Goal: Use online tool/utility: Utilize a website feature to perform a specific function

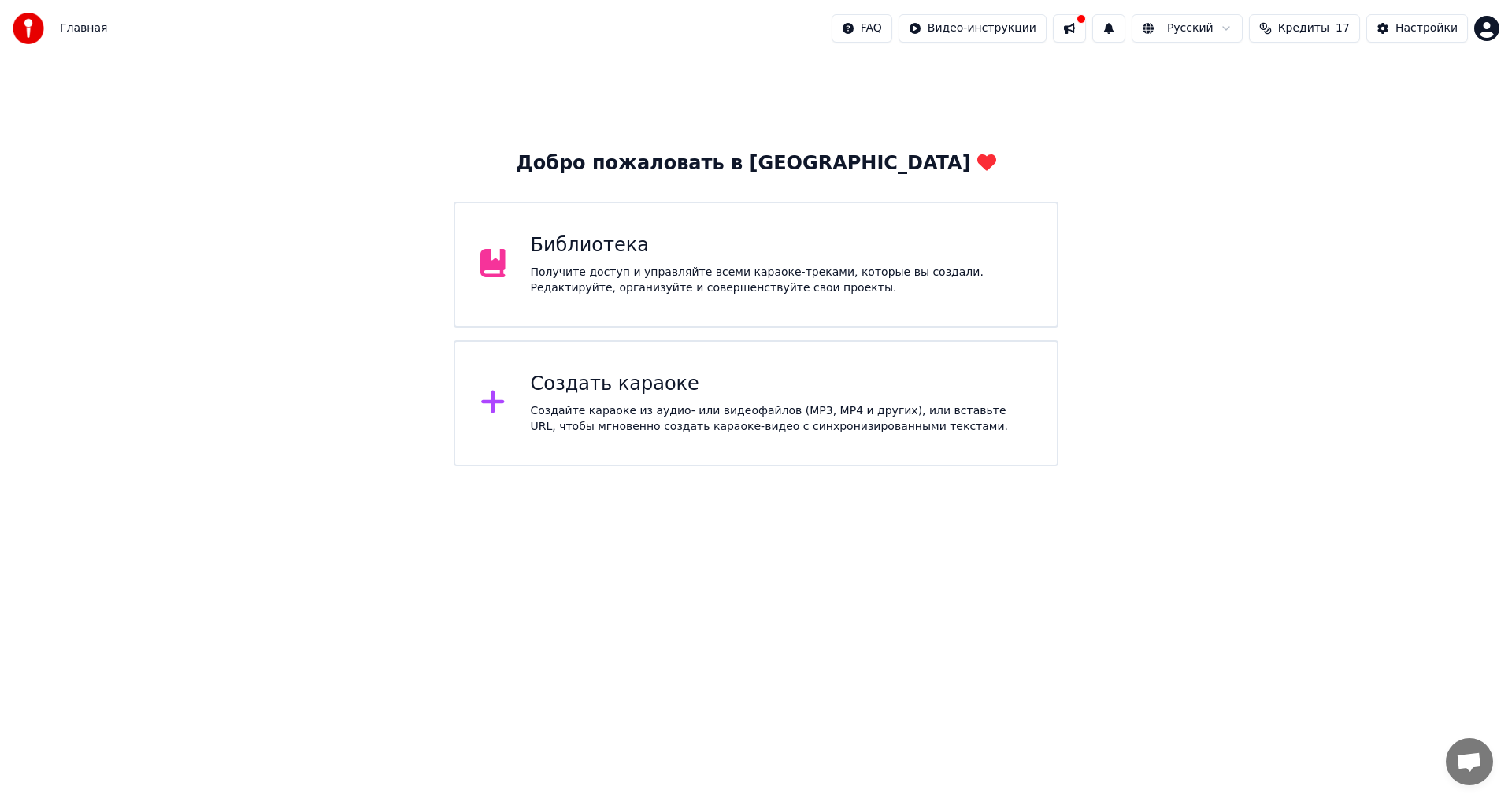
click at [732, 409] on div "Создайте караоке из аудио- или видеофайлов (MP3, MP4 и других), или вставьте UR…" at bounding box center [781, 419] width 501 height 32
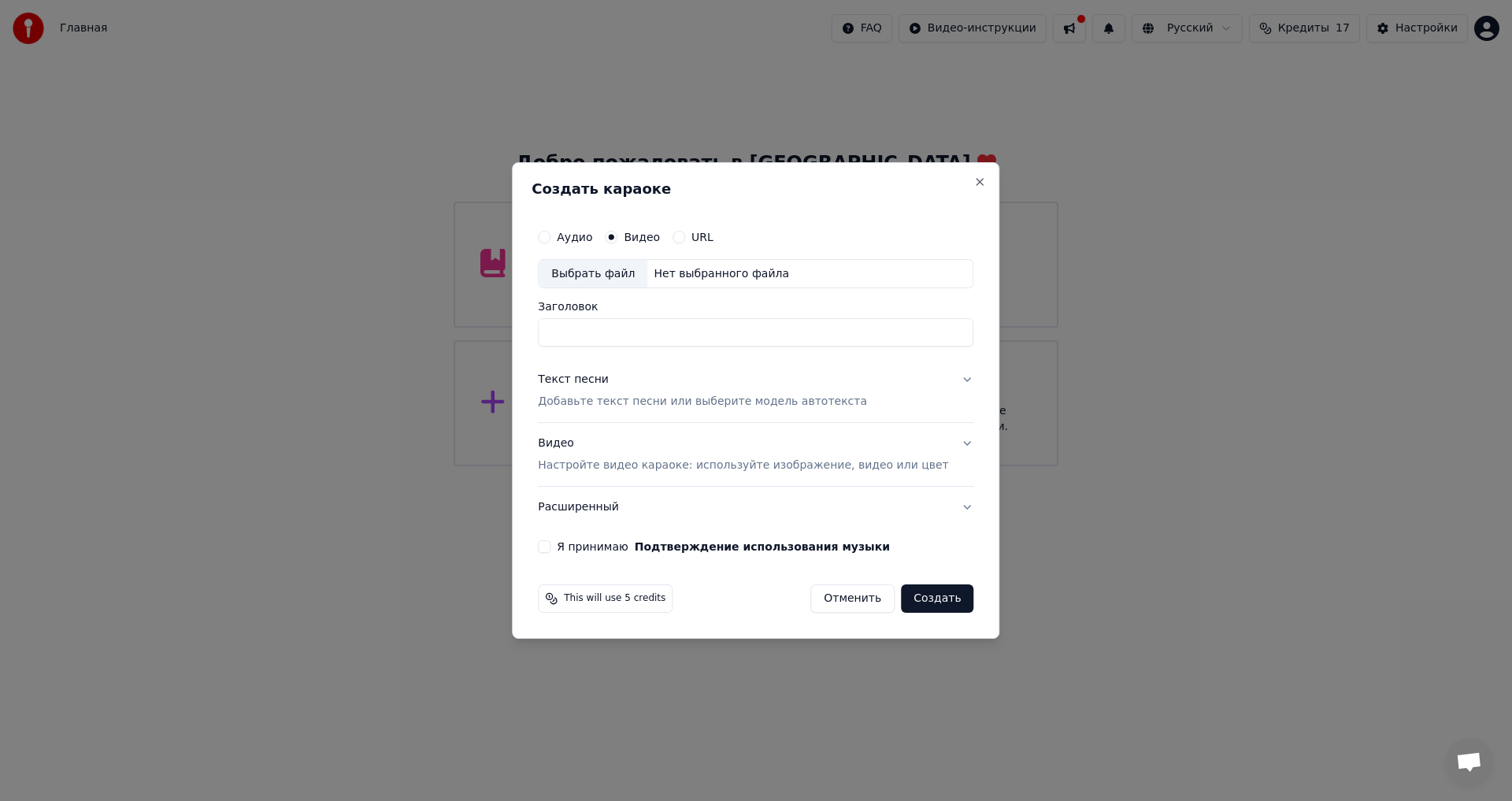
click at [715, 275] on div "Нет выбранного файла" at bounding box center [722, 274] width 148 height 16
type input "**********"
click at [575, 446] on div "Видео Настройте видео караоке: используйте изображение, видео или цвет" at bounding box center [743, 456] width 411 height 38
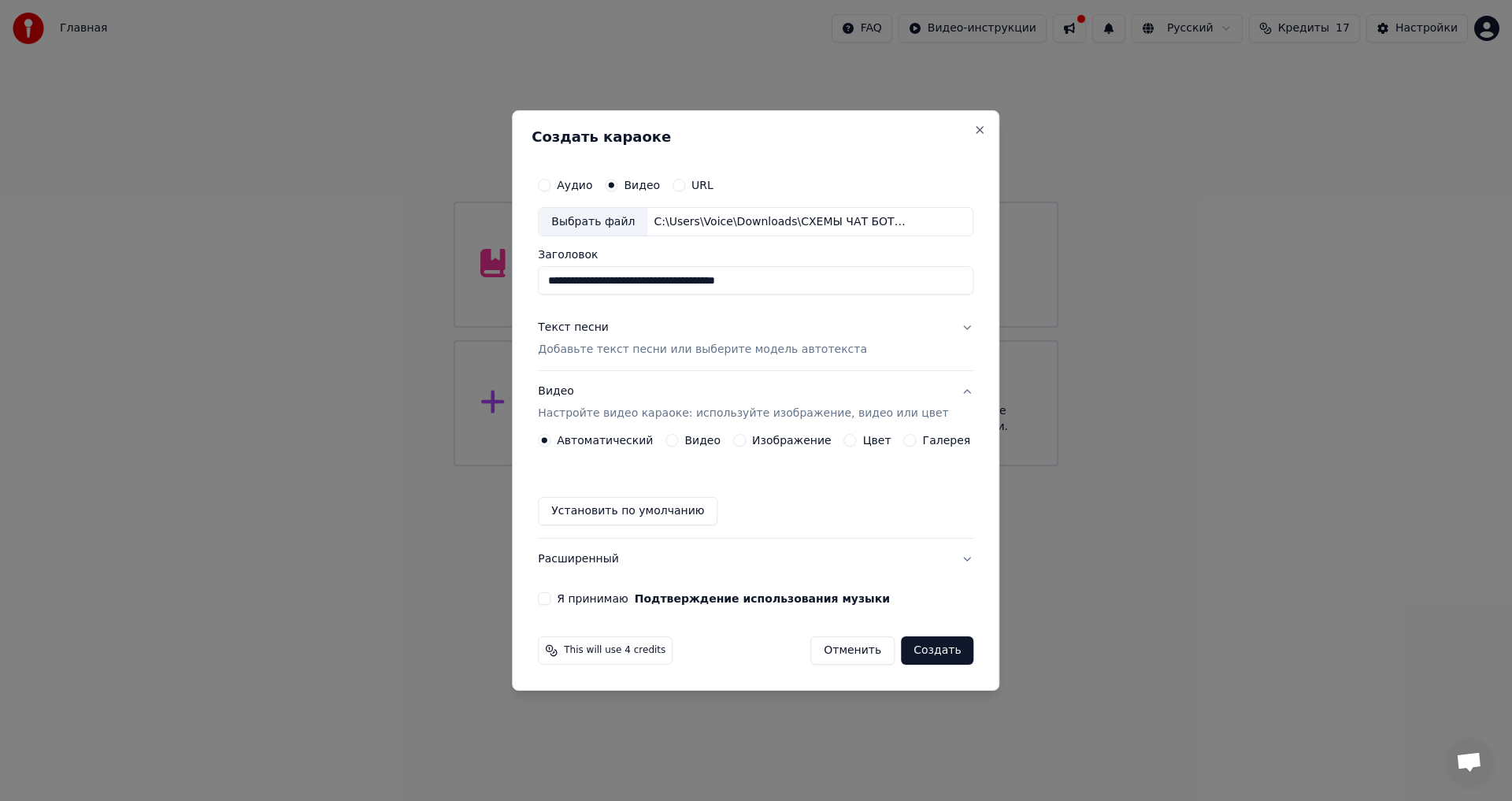
click at [796, 442] on label "Изображение" at bounding box center [792, 441] width 80 height 11
click at [746, 442] on button "Изображение" at bounding box center [740, 441] width 13 height 13
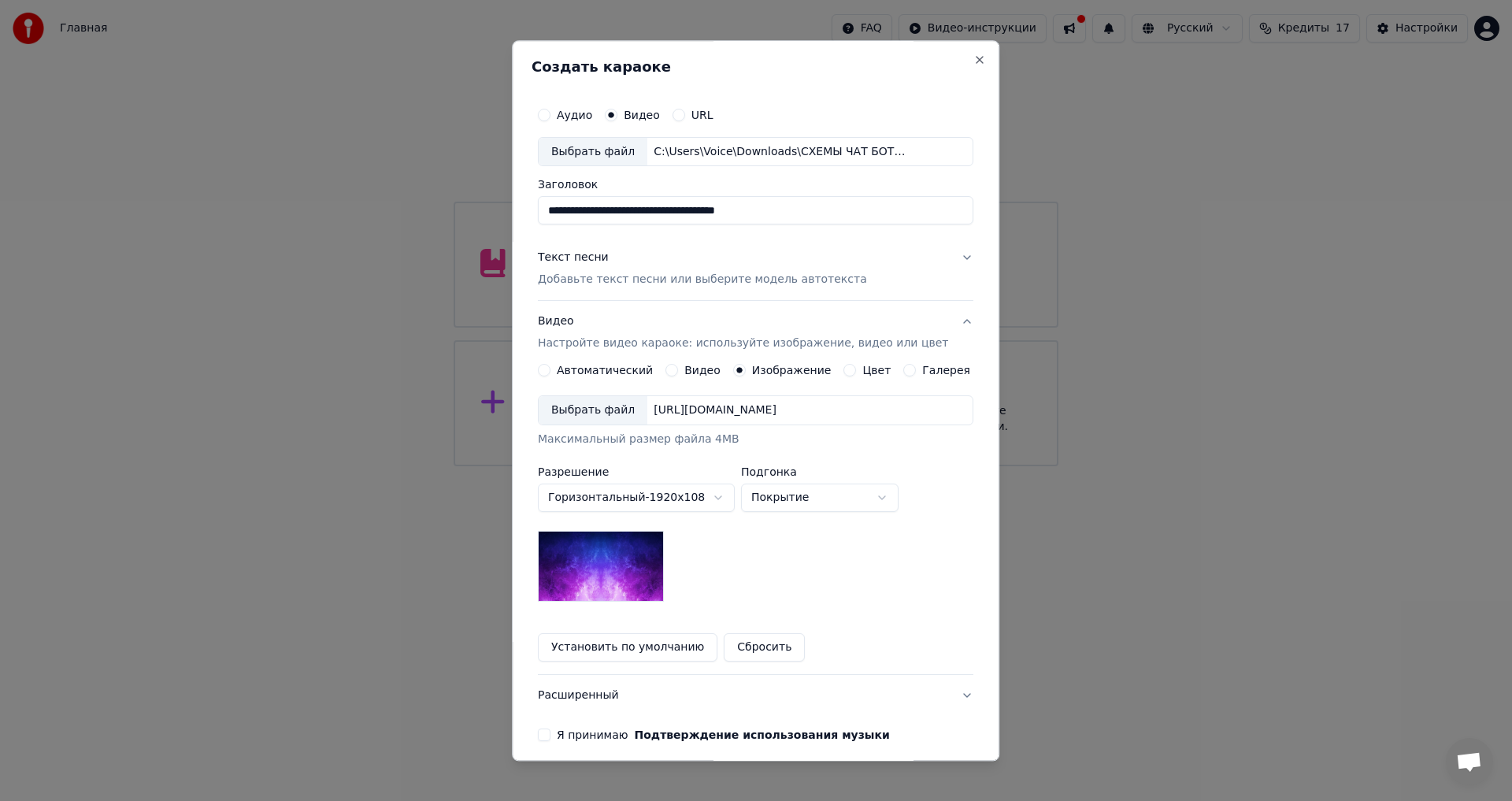
click at [651, 544] on img at bounding box center [601, 567] width 126 height 71
click at [651, 558] on img at bounding box center [601, 567] width 126 height 71
click at [550, 733] on button "Я принимаю Подтверждение использования музыки" at bounding box center [544, 736] width 13 height 13
click at [947, 254] on button "Текст песни Добавьте текст песни или выберите модель автотекста" at bounding box center [756, 269] width 436 height 63
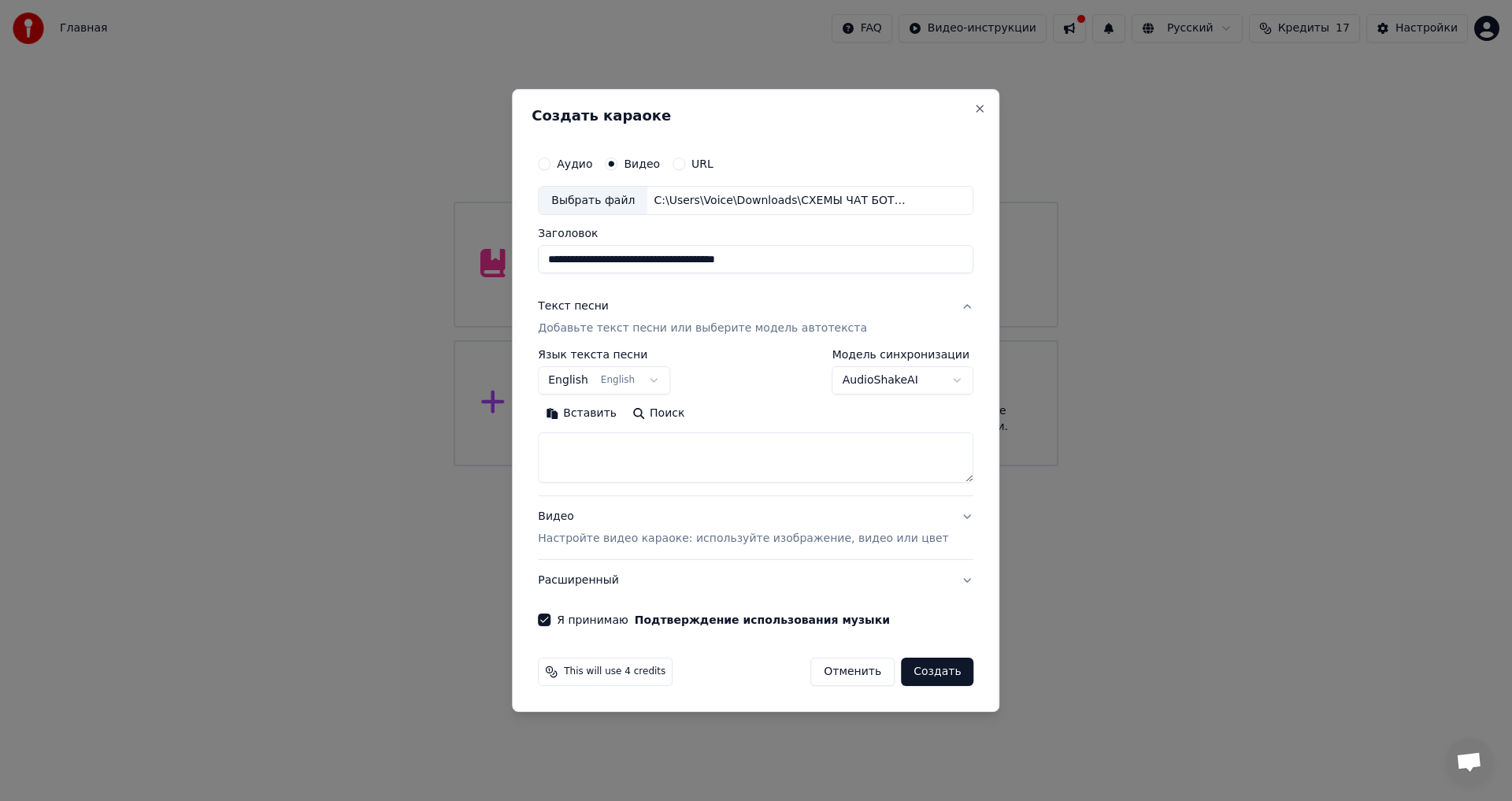
click at [664, 387] on button "English English" at bounding box center [604, 382] width 133 height 28
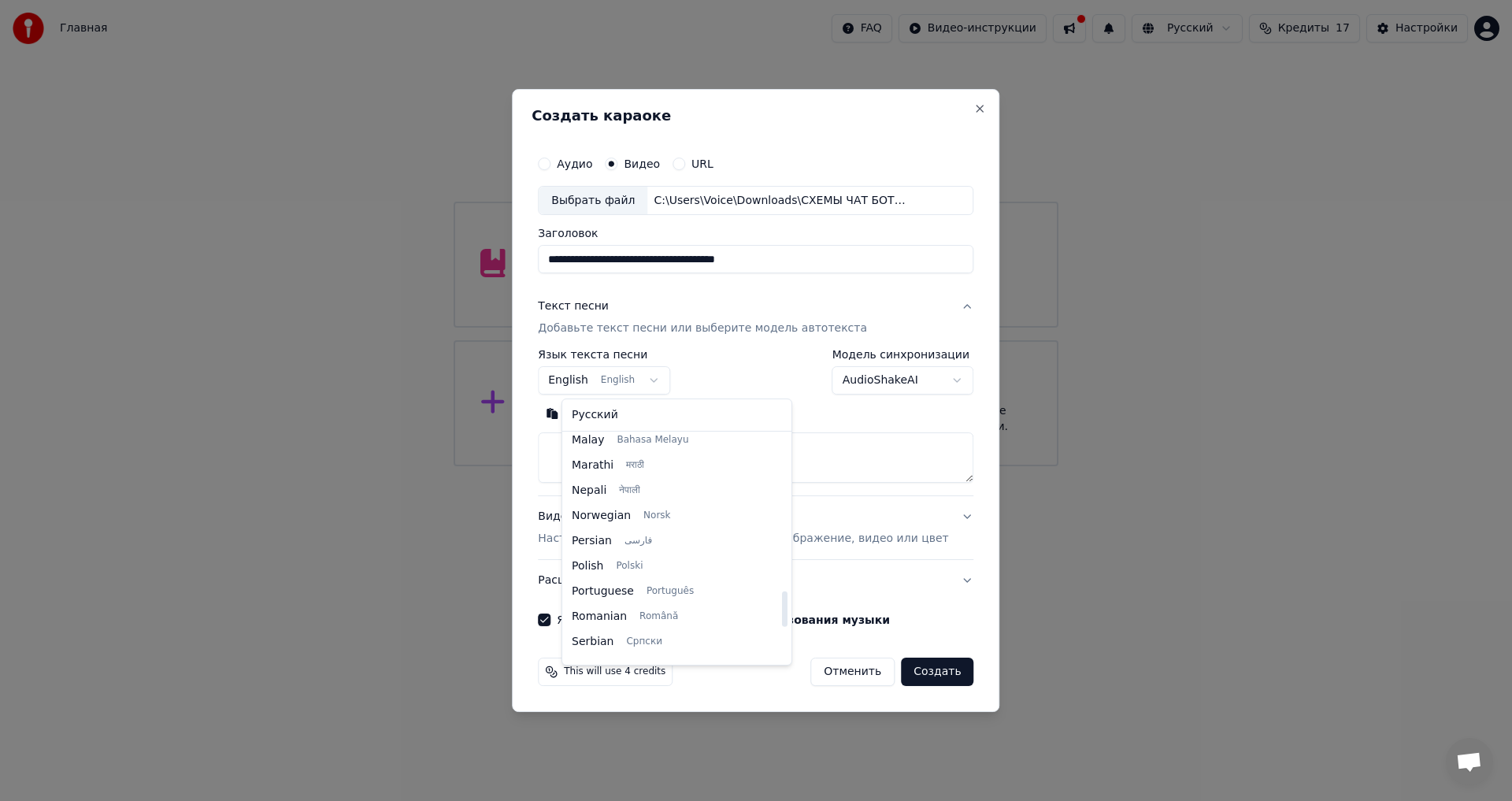
scroll to position [993, 0]
select select "**"
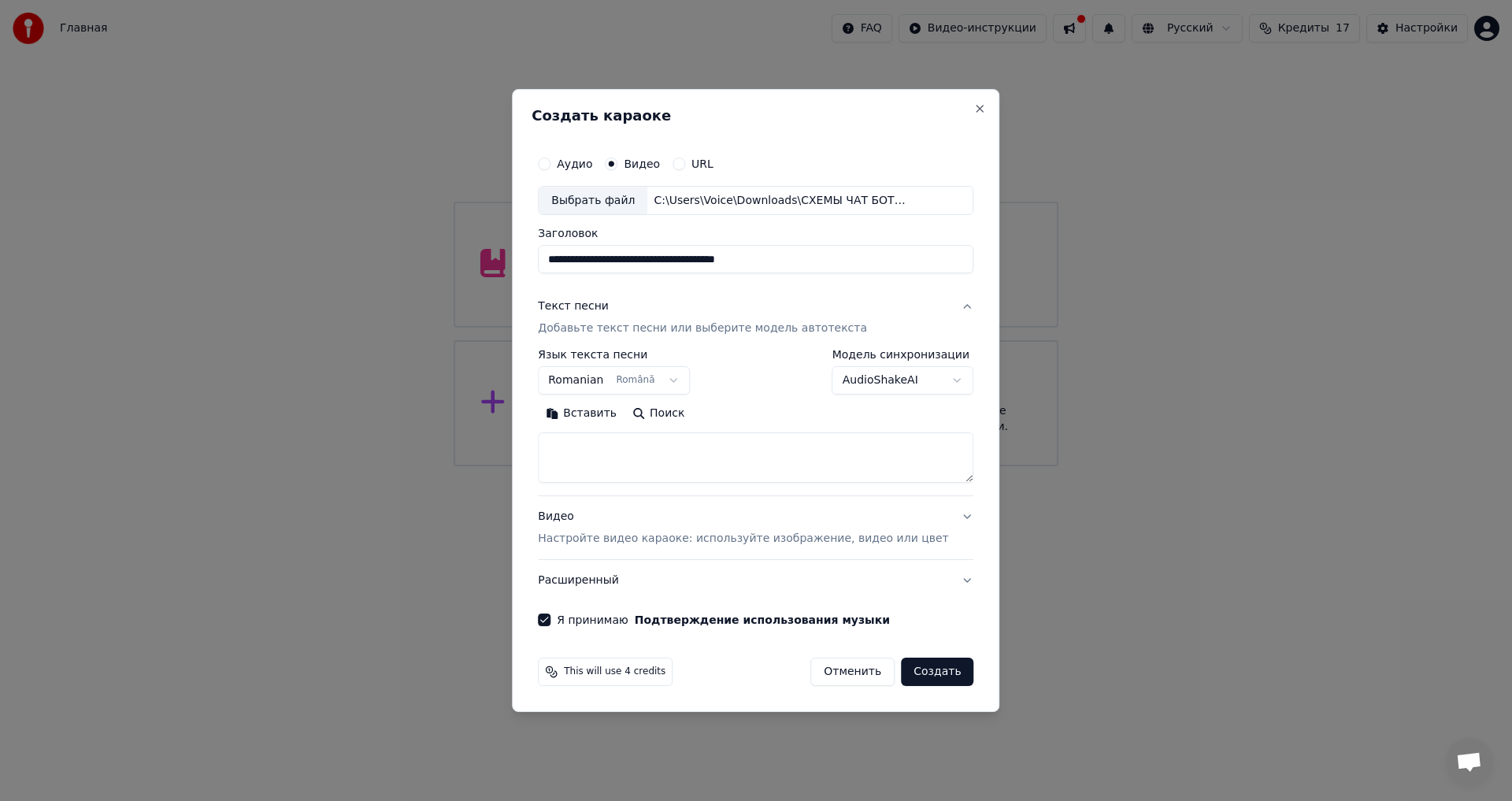
click at [937, 373] on body "**********" at bounding box center [756, 233] width 1512 height 467
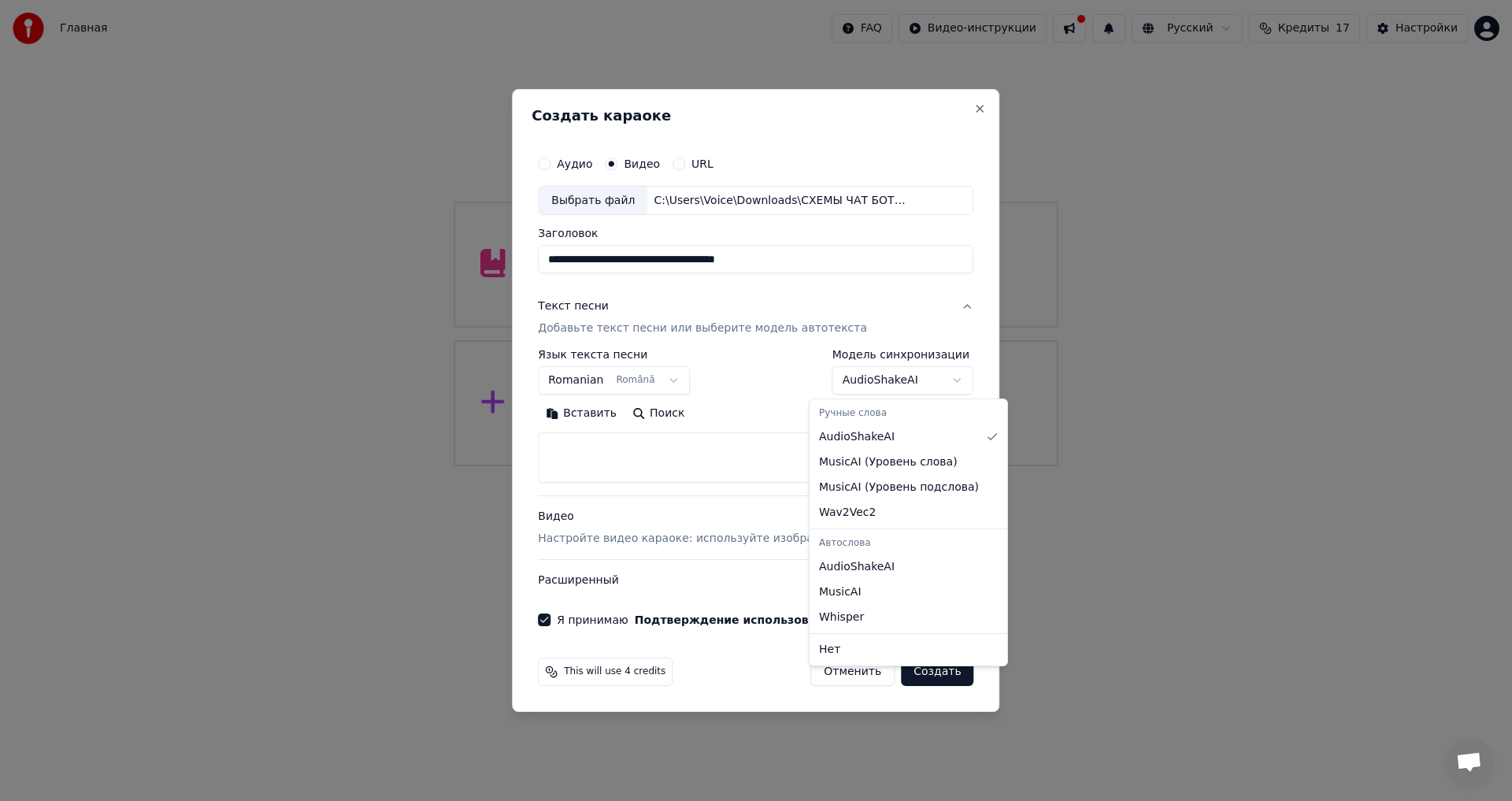
select select "**********"
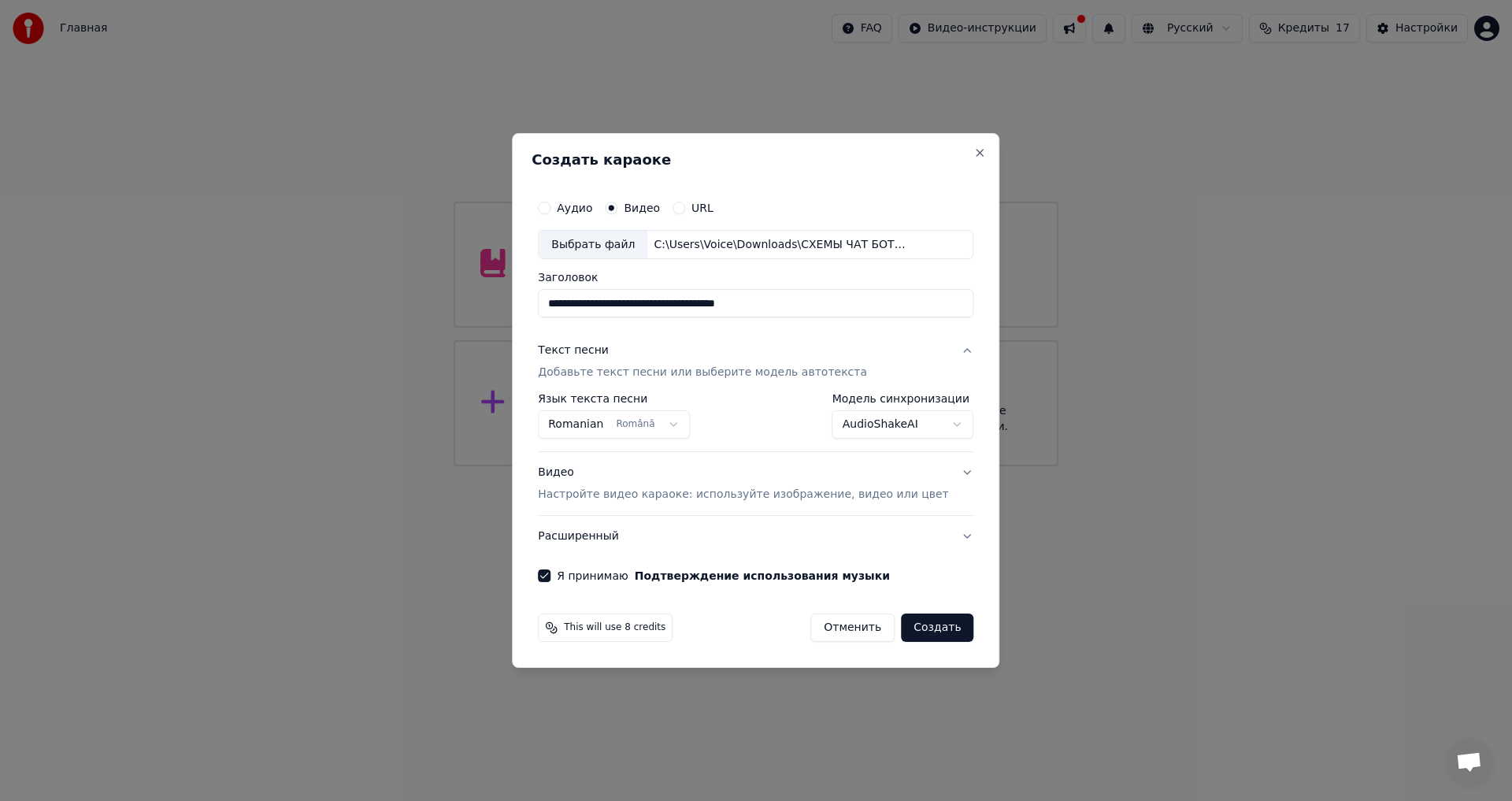
click at [901, 631] on button "Создать" at bounding box center [937, 628] width 73 height 28
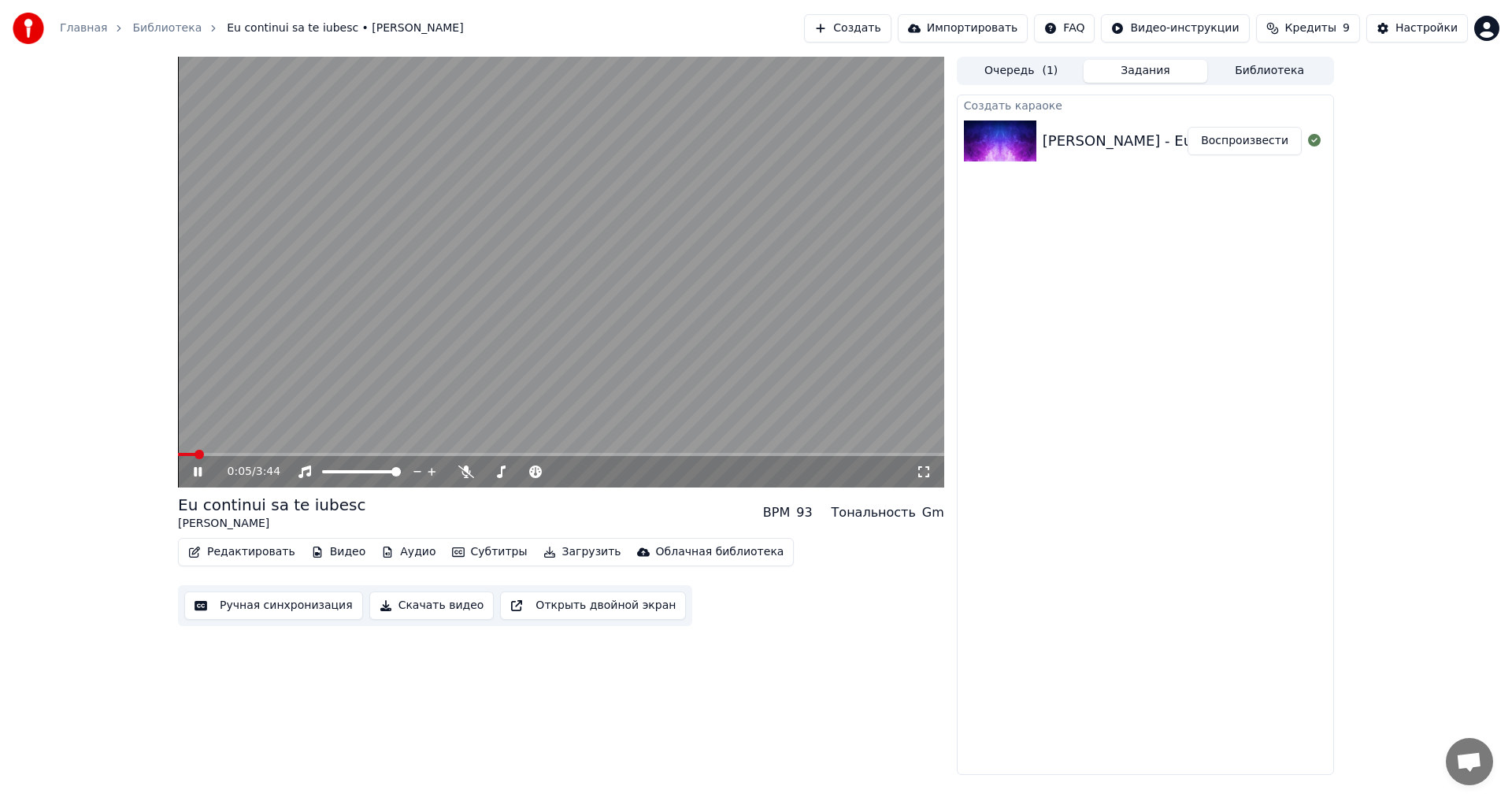
drag, startPoint x: 196, startPoint y: 466, endPoint x: 231, endPoint y: 475, distance: 36.1
click at [196, 467] on icon at bounding box center [208, 472] width 37 height 13
click at [562, 476] on span at bounding box center [557, 472] width 9 height 9
click at [276, 455] on span at bounding box center [561, 455] width 767 height 3
click at [362, 454] on span at bounding box center [561, 455] width 767 height 3
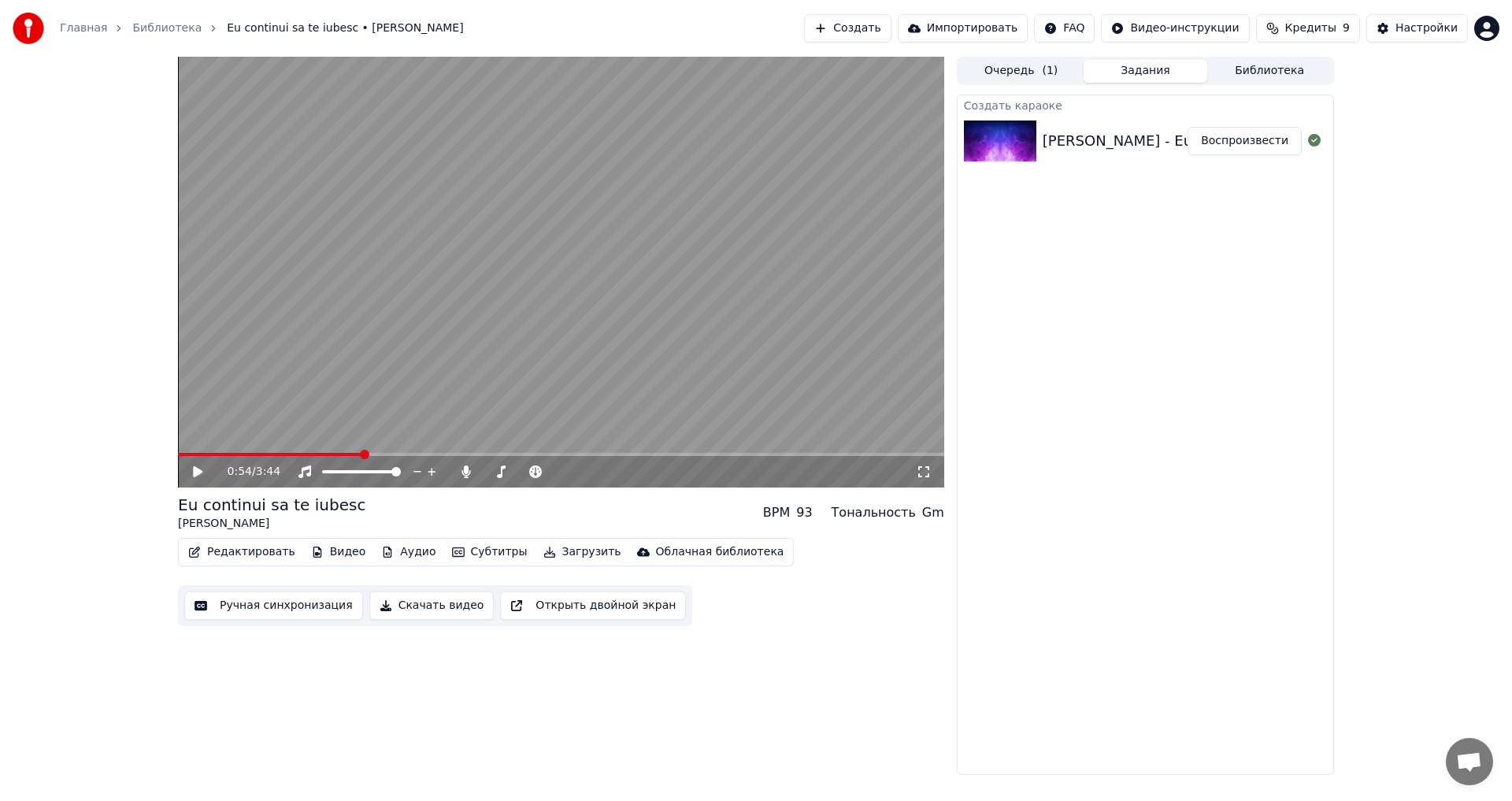
click at [540, 548] on button "Загрузить" at bounding box center [582, 552] width 91 height 22
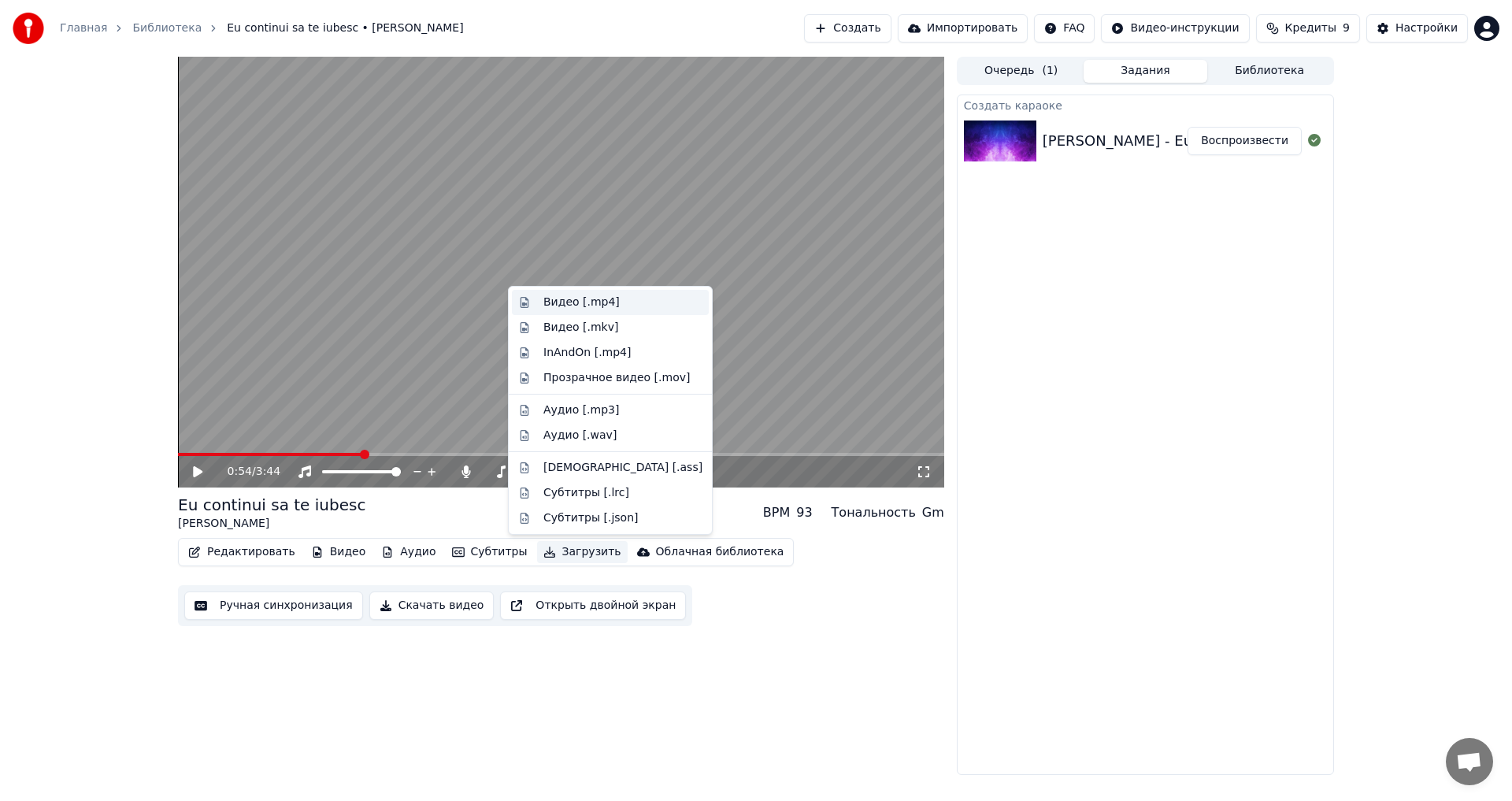
click at [569, 305] on div "Видео [.mp4]" at bounding box center [581, 303] width 77 height 16
